Goal: Transaction & Acquisition: Purchase product/service

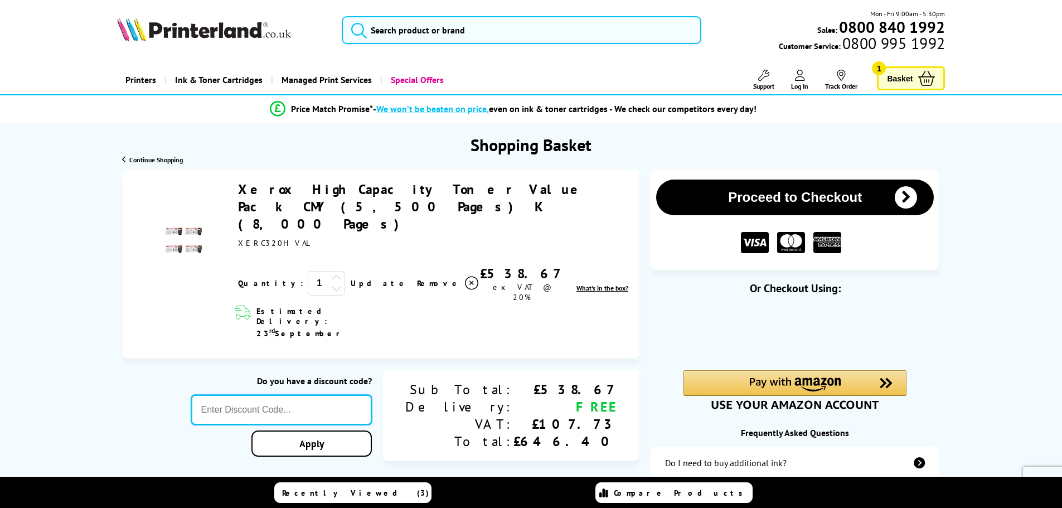
click at [366, 395] on input "text" at bounding box center [281, 410] width 181 height 30
paste input "[DATE]"
type input "[DATE]"
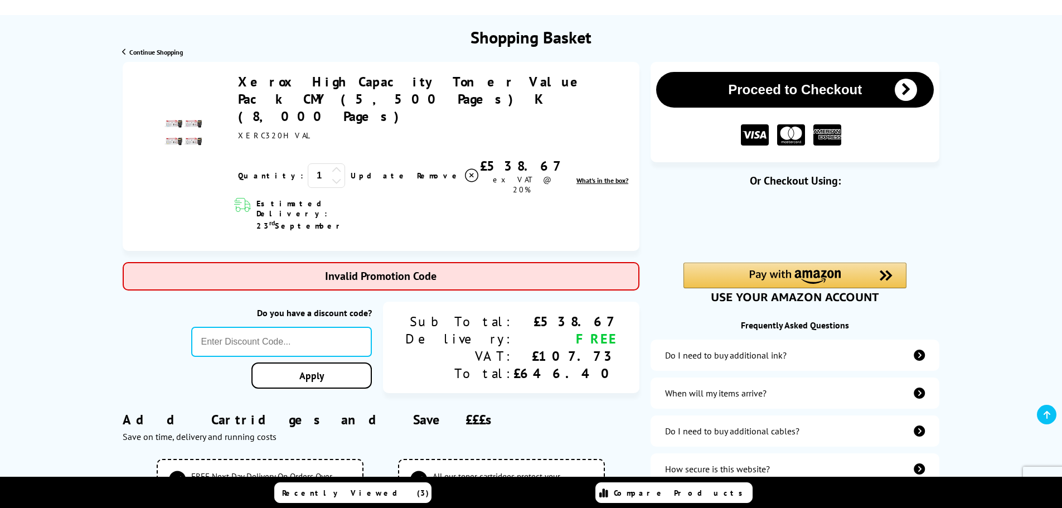
scroll to position [112, 0]
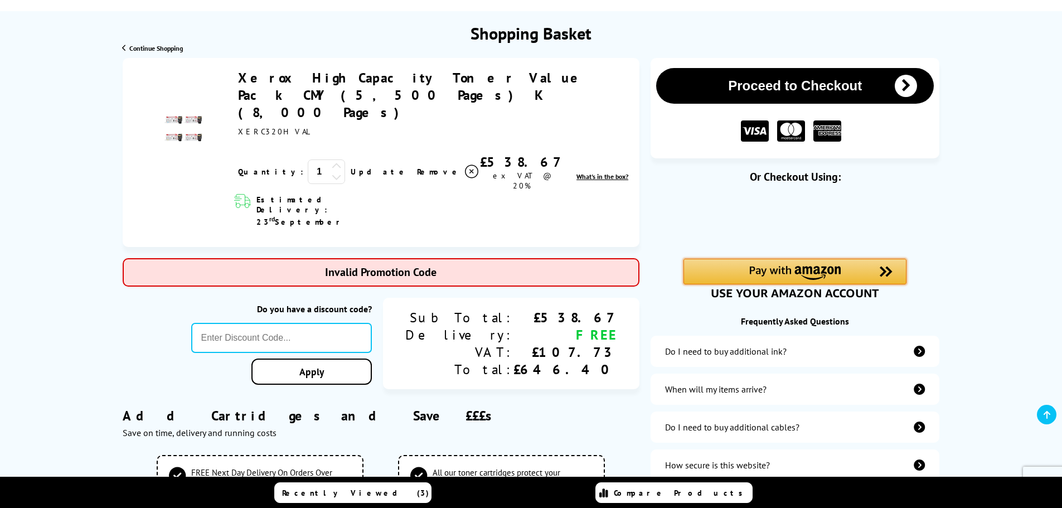
click at [776, 268] on img "Amazon Pay - Use your Amazon account" at bounding box center [794, 273] width 91 height 14
